Goal: Task Accomplishment & Management: Complete application form

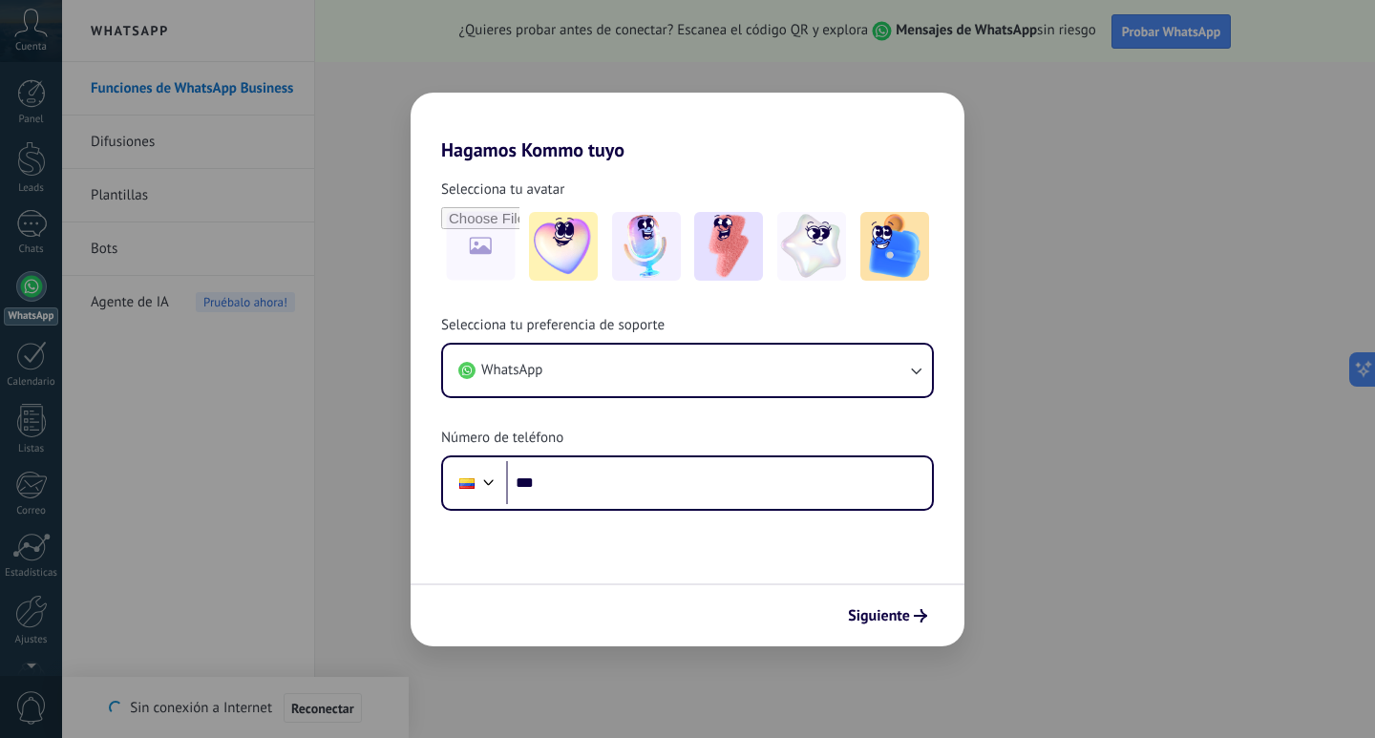
click at [1253, 116] on div "Hagamos Kommo tuyo Selecciona tu avatar Selecciona tu preferencia de soporte Wh…" at bounding box center [687, 369] width 1375 height 738
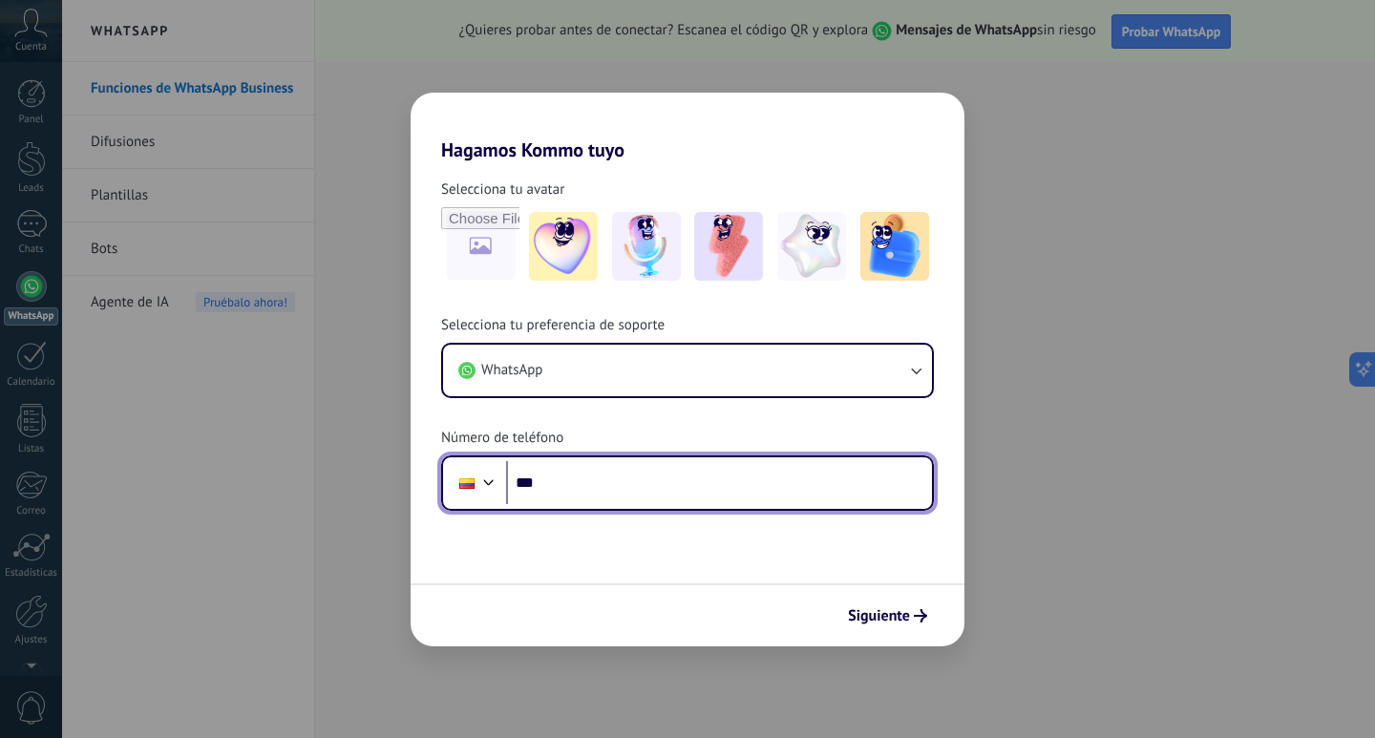
click at [683, 483] on input "***" at bounding box center [719, 483] width 426 height 44
